Goal: Information Seeking & Learning: Learn about a topic

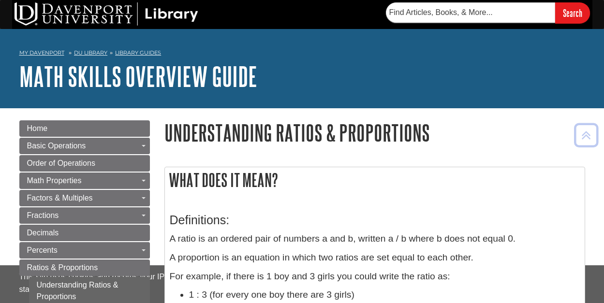
scroll to position [134, 0]
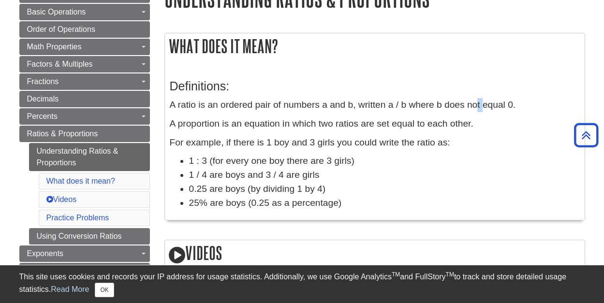
click at [482, 109] on p "A ratio is an ordered pair of numbers a and b, written a / b where b does not e…" at bounding box center [375, 105] width 410 height 14
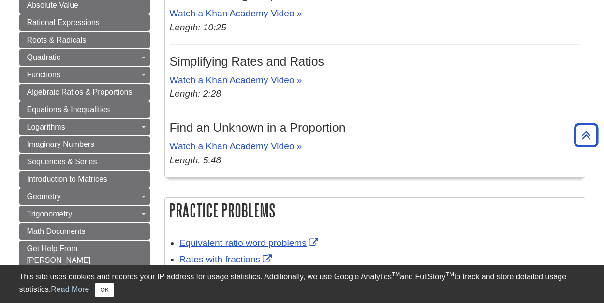
scroll to position [481, 0]
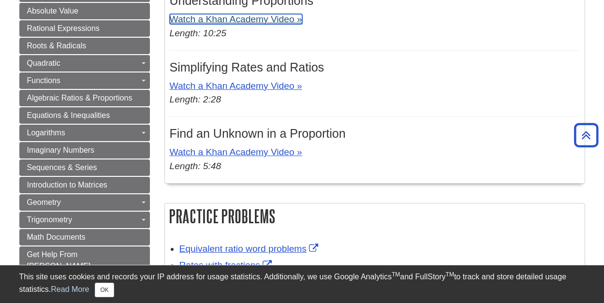
click at [286, 18] on link "Watch a Khan Academy Video »" at bounding box center [236, 19] width 132 height 10
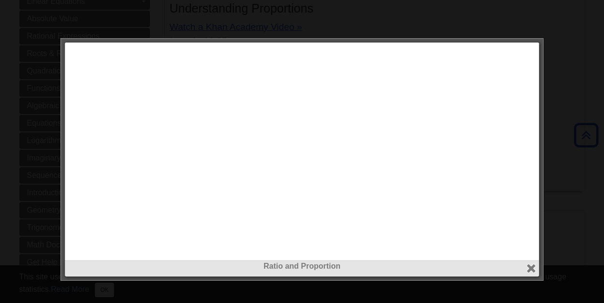
scroll to position [471, 0]
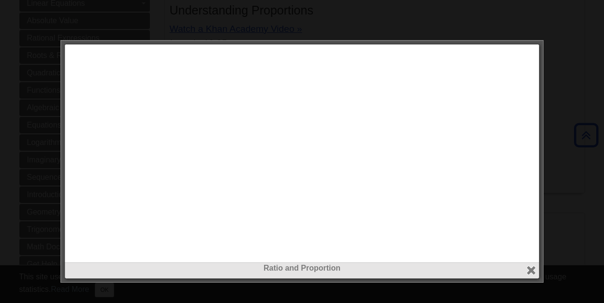
click at [598, 144] on div at bounding box center [302, 151] width 604 height 303
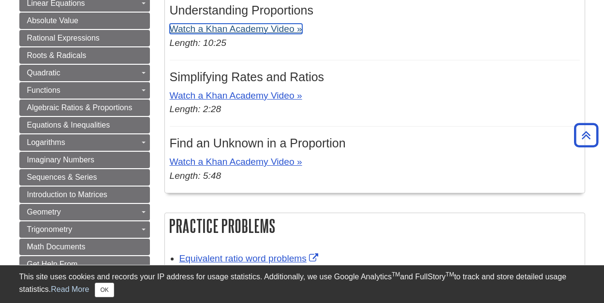
click at [283, 29] on link "Watch a Khan Academy Video »" at bounding box center [236, 29] width 132 height 10
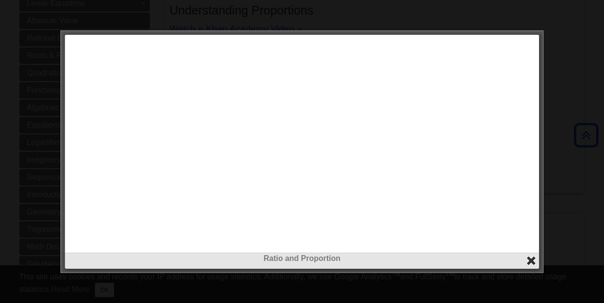
click at [535, 258] on button "close" at bounding box center [530, 260] width 11 height 11
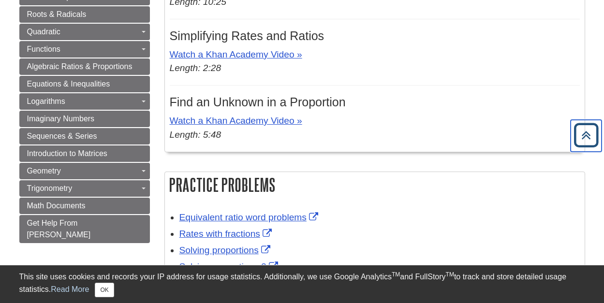
click at [596, 146] on icon "Back to Top" at bounding box center [585, 135] width 31 height 31
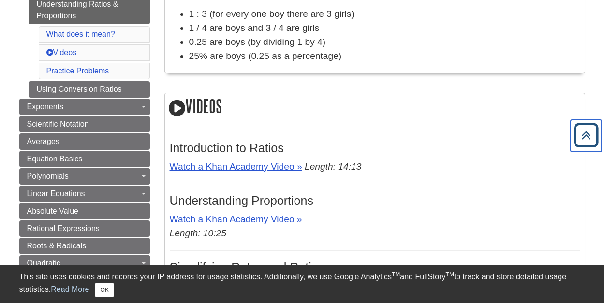
click at [597, 147] on icon "Back to Top" at bounding box center [585, 135] width 31 height 31
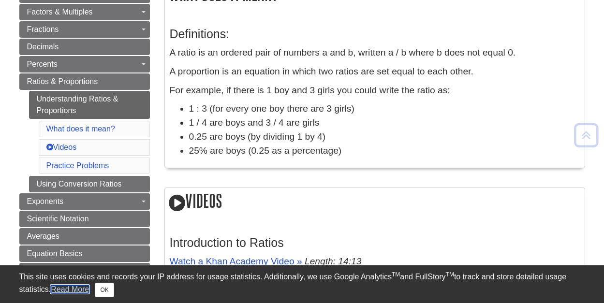
scroll to position [219, 0]
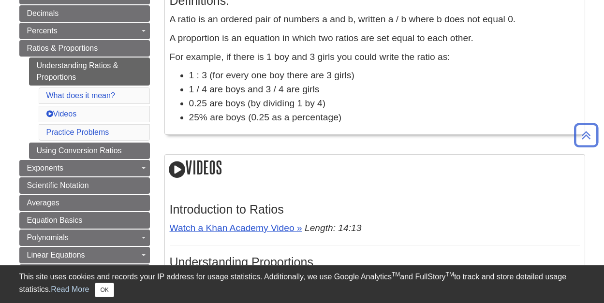
drag, startPoint x: 578, startPoint y: 111, endPoint x: 584, endPoint y: 158, distance: 46.8
click at [584, 158] on div "What does it mean? Definitions: A ratio is an ordered pair of numbers a and b, …" at bounding box center [374, 283] width 420 height 672
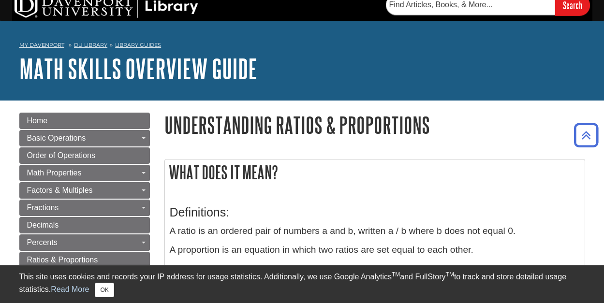
scroll to position [0, 0]
